Goal: Check status: Check status

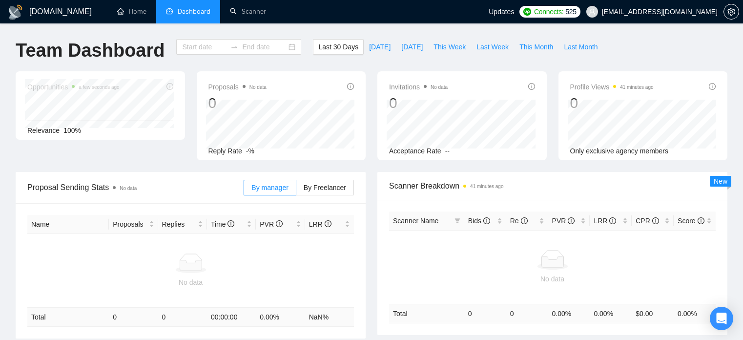
type input "[DATE]"
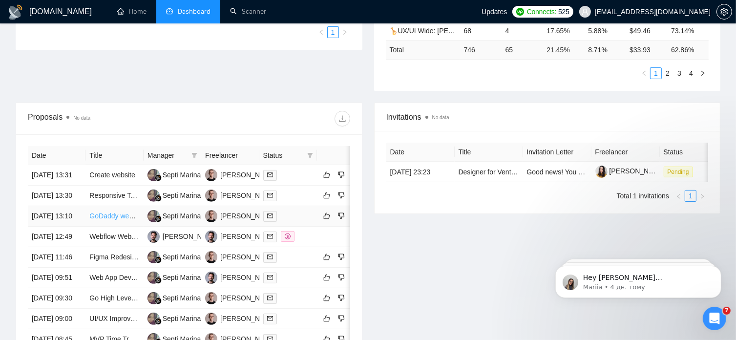
scroll to position [298, 0]
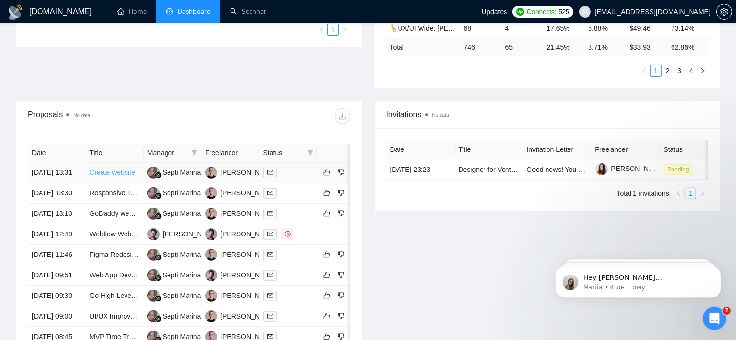
click at [123, 168] on link "Create website" at bounding box center [111, 172] width 45 height 8
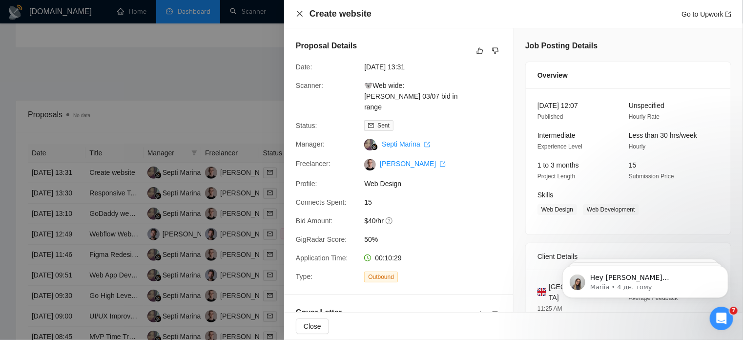
click at [300, 13] on icon "close" at bounding box center [300, 14] width 6 height 6
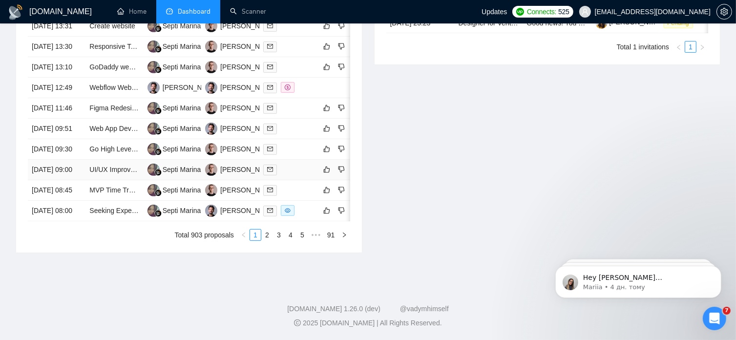
scroll to position [532, 0]
